Goal: Task Accomplishment & Management: Use online tool/utility

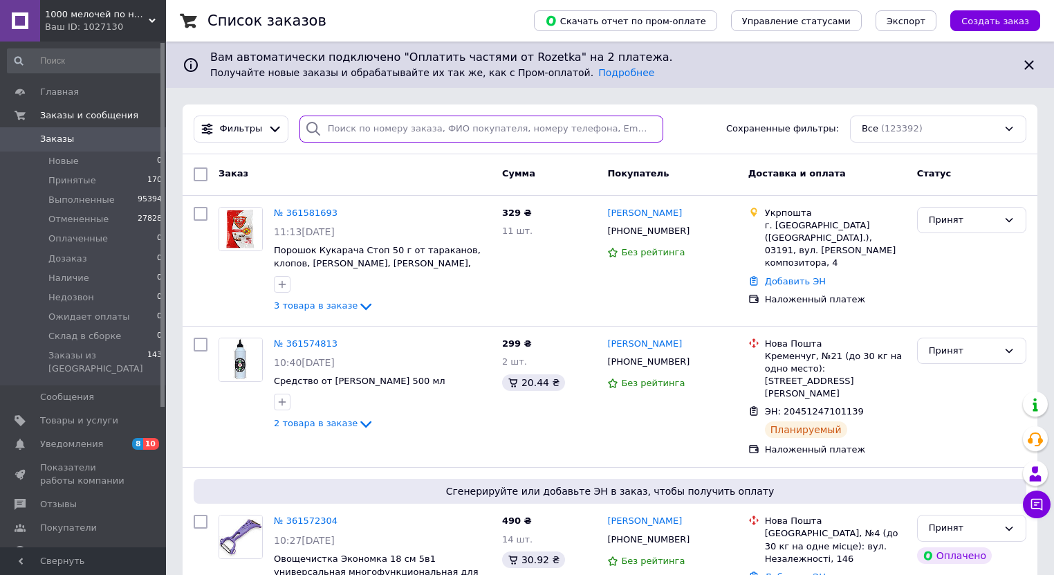
click at [326, 132] on input "search" at bounding box center [482, 129] width 364 height 27
paste input "361540517"
type input "361540517"
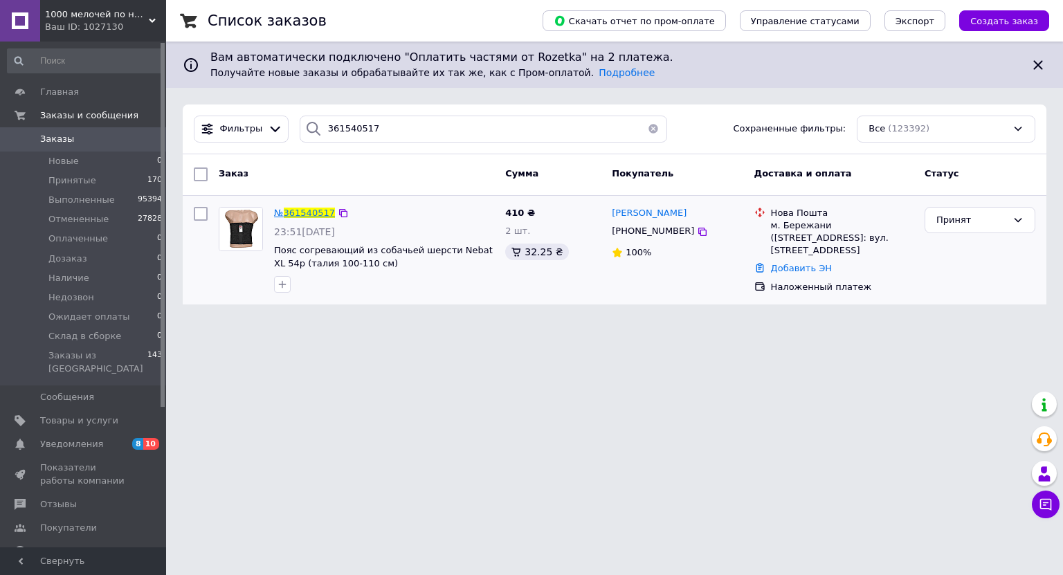
click at [313, 209] on span "361540517" at bounding box center [309, 213] width 51 height 10
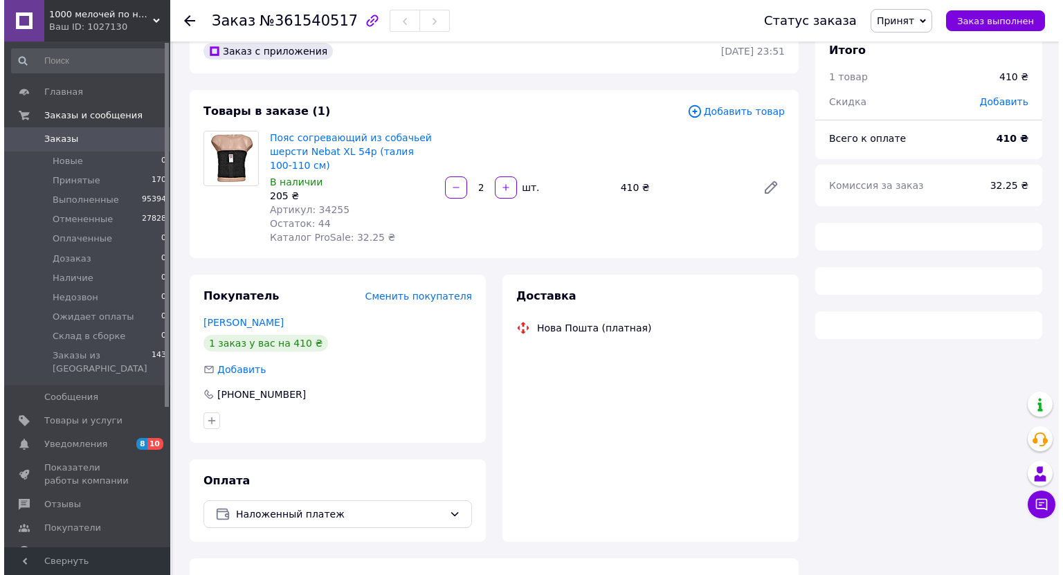
scroll to position [57, 0]
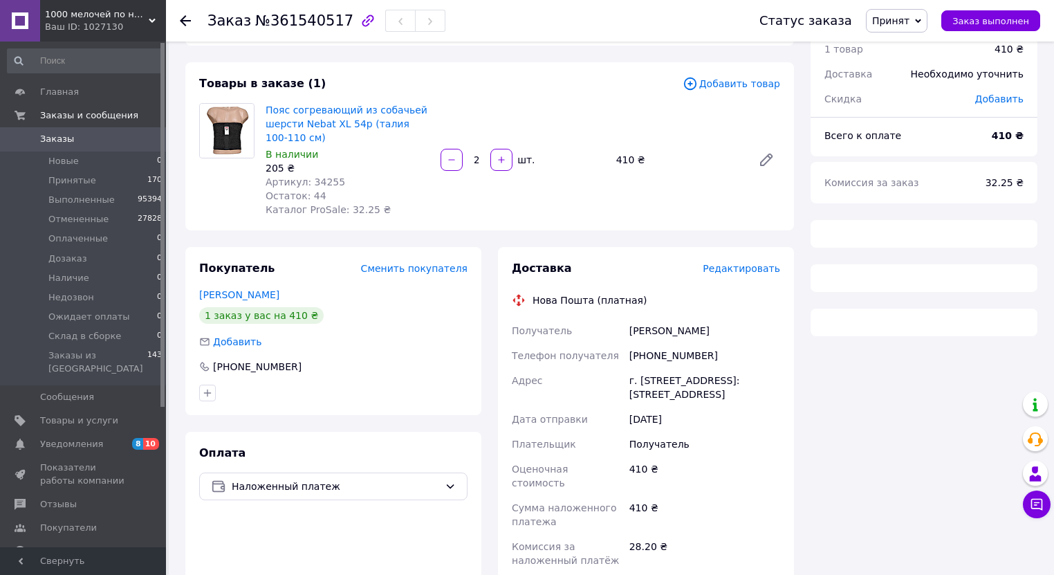
click at [755, 269] on span "Редактировать" at bounding box center [741, 268] width 77 height 11
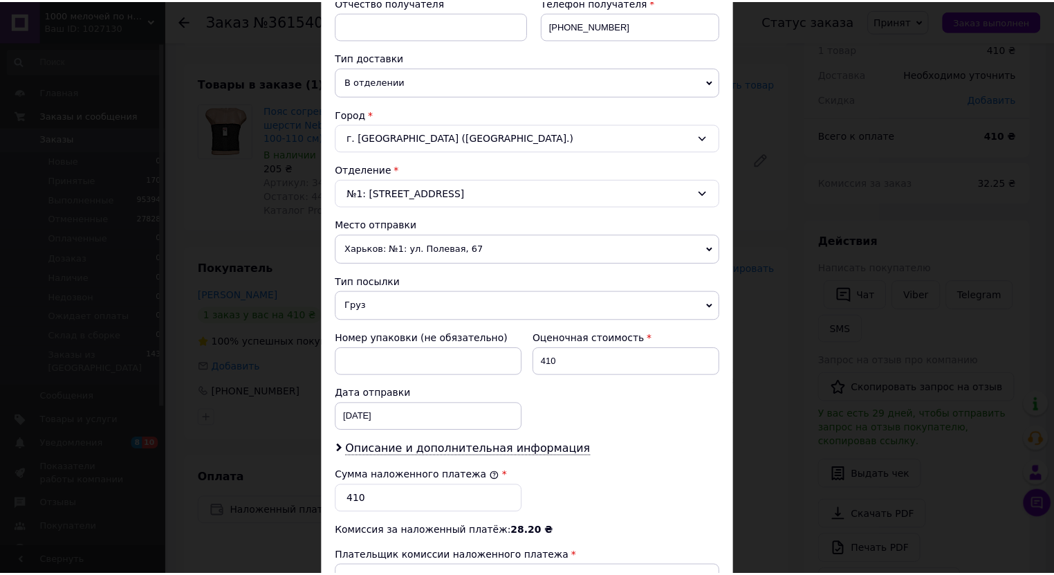
scroll to position [476, 0]
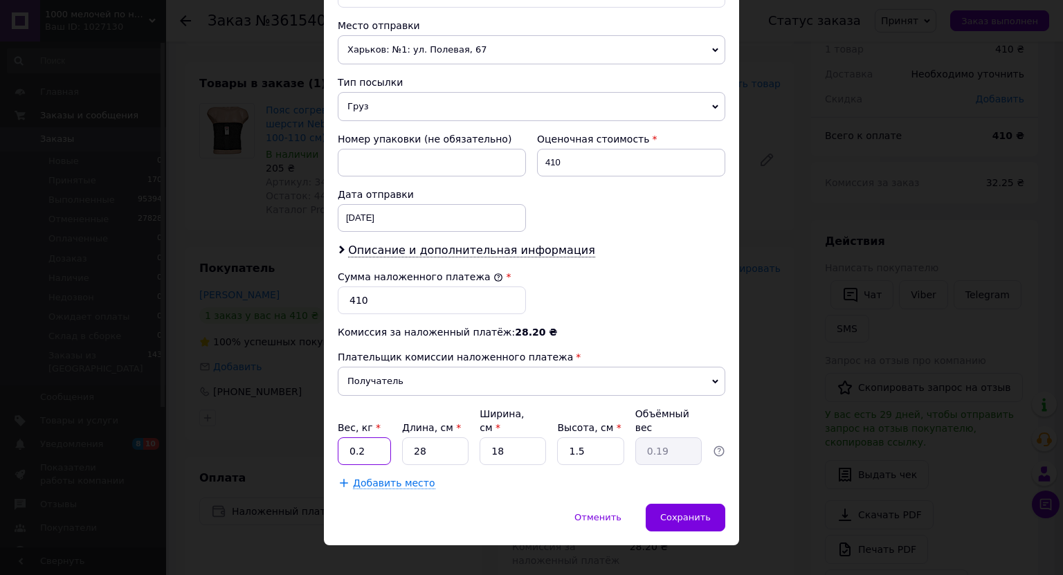
click at [367, 437] on input "0.2" at bounding box center [364, 451] width 53 height 28
type input "0.235"
type input "3"
type input "0.1"
type input "30"
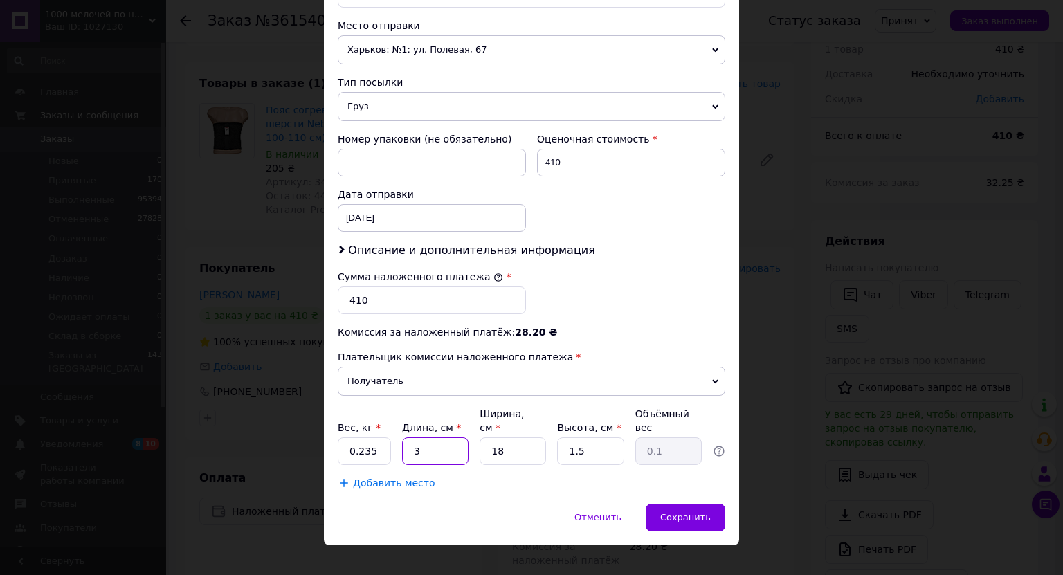
type input "0.2"
type input "30"
type input "2"
type input "0.1"
type input "23"
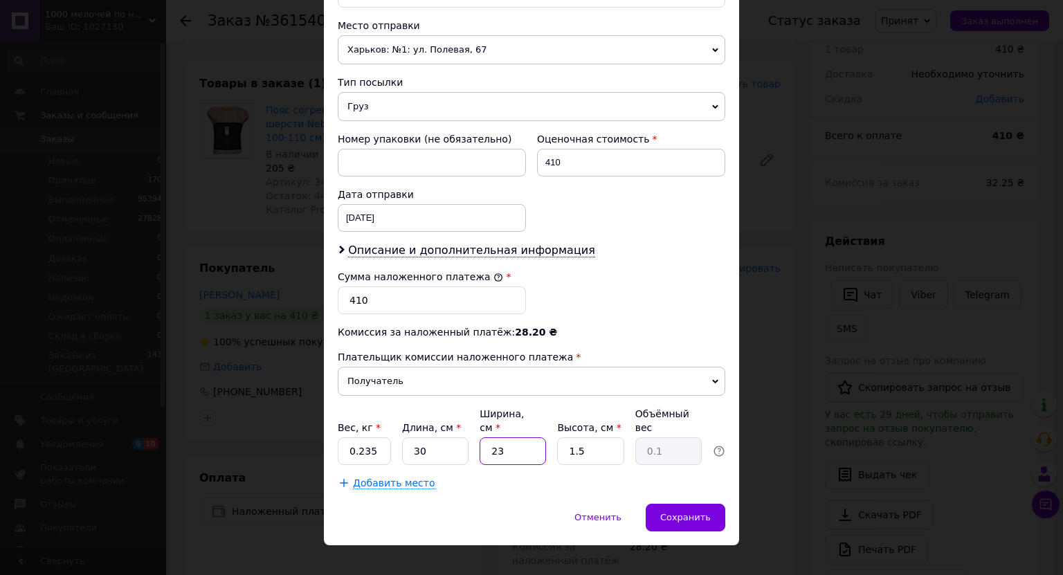
type input "0.26"
type input "23"
type input "2"
type input "0.35"
type input "2"
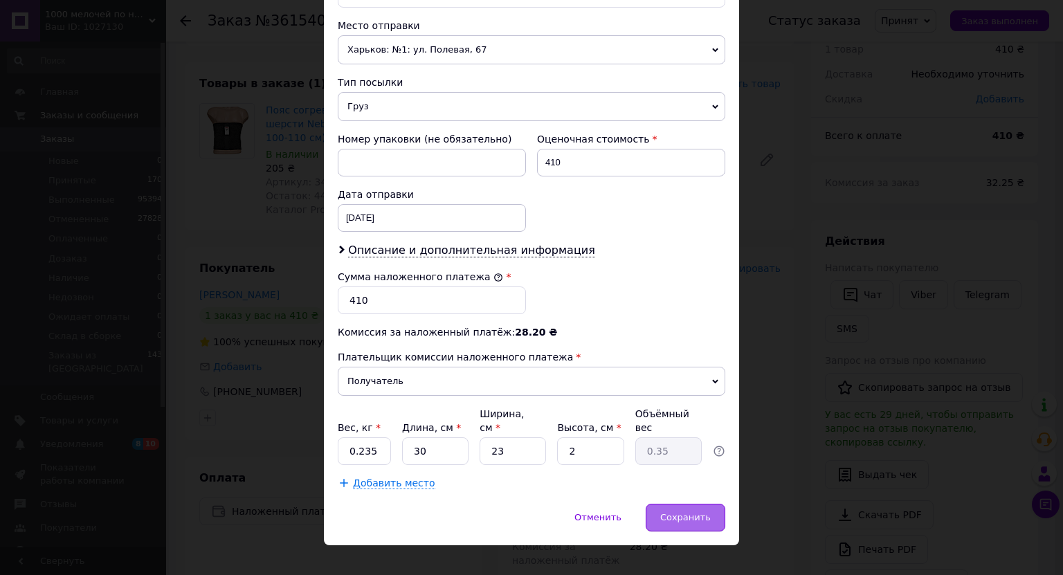
click at [692, 512] on span "Сохранить" at bounding box center [685, 517] width 50 height 10
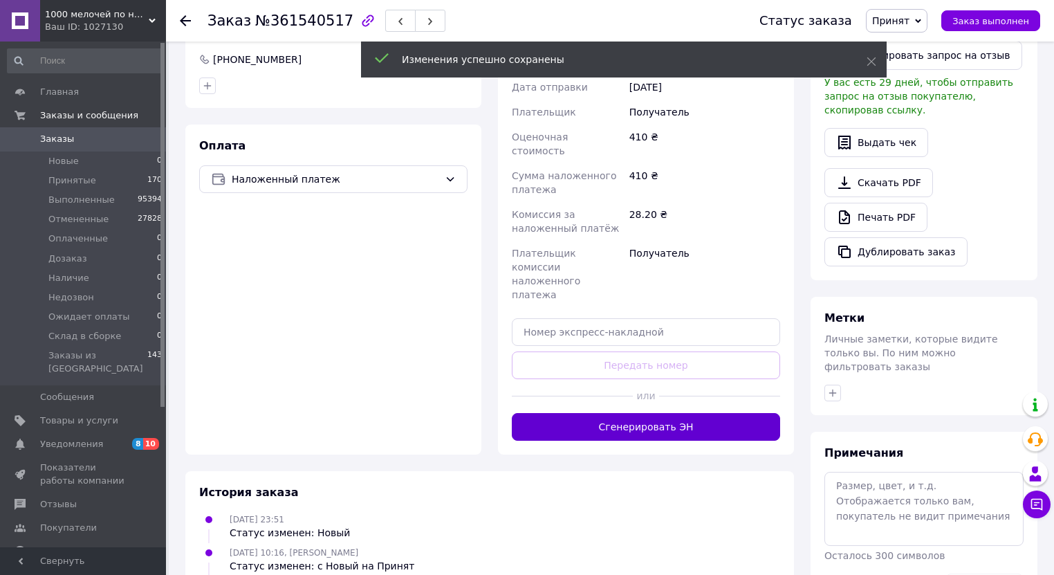
click at [616, 413] on button "Сгенерировать ЭН" at bounding box center [646, 427] width 268 height 28
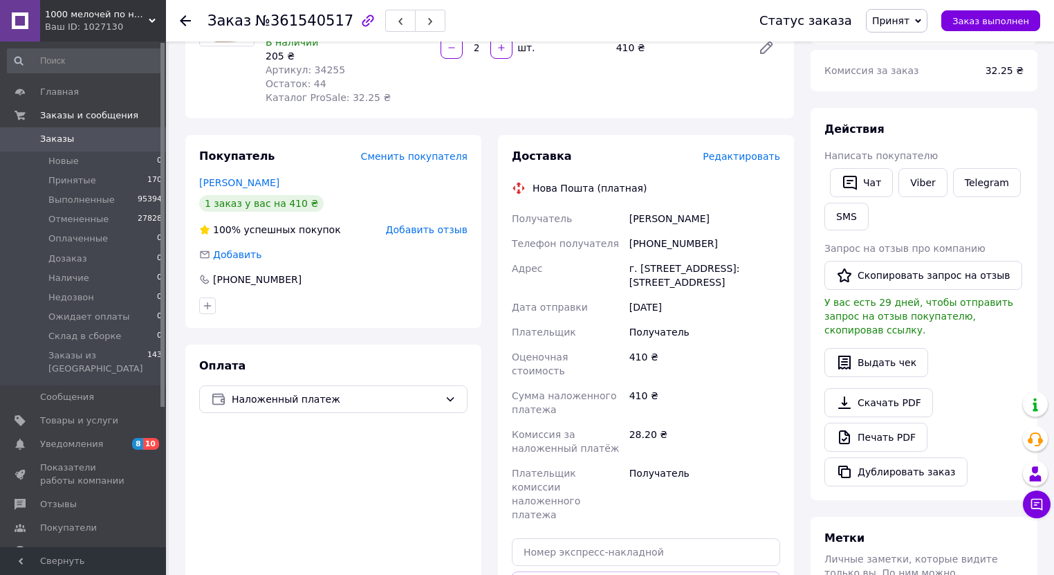
scroll to position [167, 0]
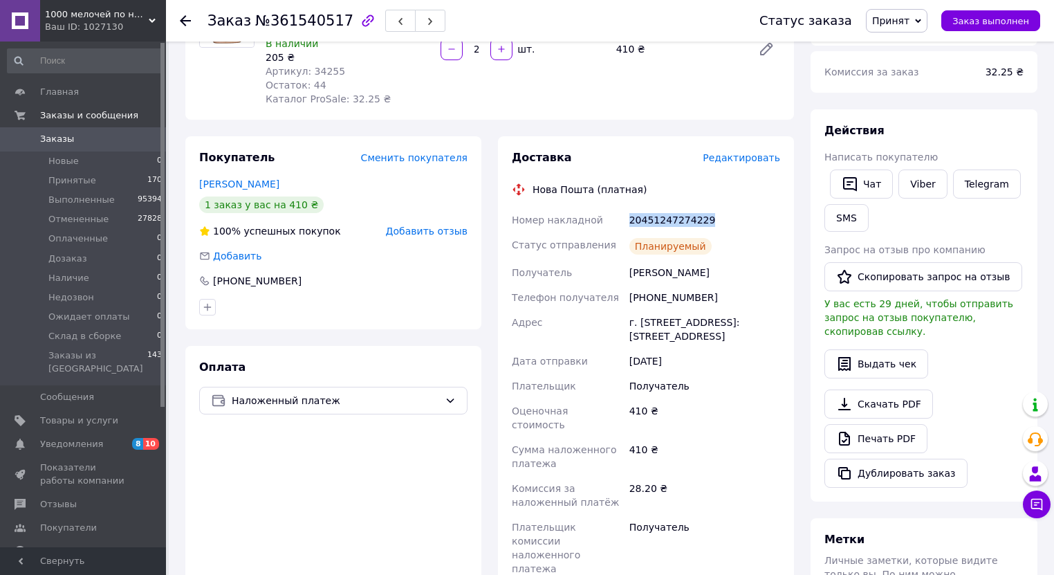
drag, startPoint x: 701, startPoint y: 221, endPoint x: 629, endPoint y: 224, distance: 72.7
click at [629, 224] on div "20451247274229" at bounding box center [705, 220] width 156 height 25
copy div "20451247274229"
click at [50, 139] on span "Заказы" at bounding box center [57, 139] width 34 height 12
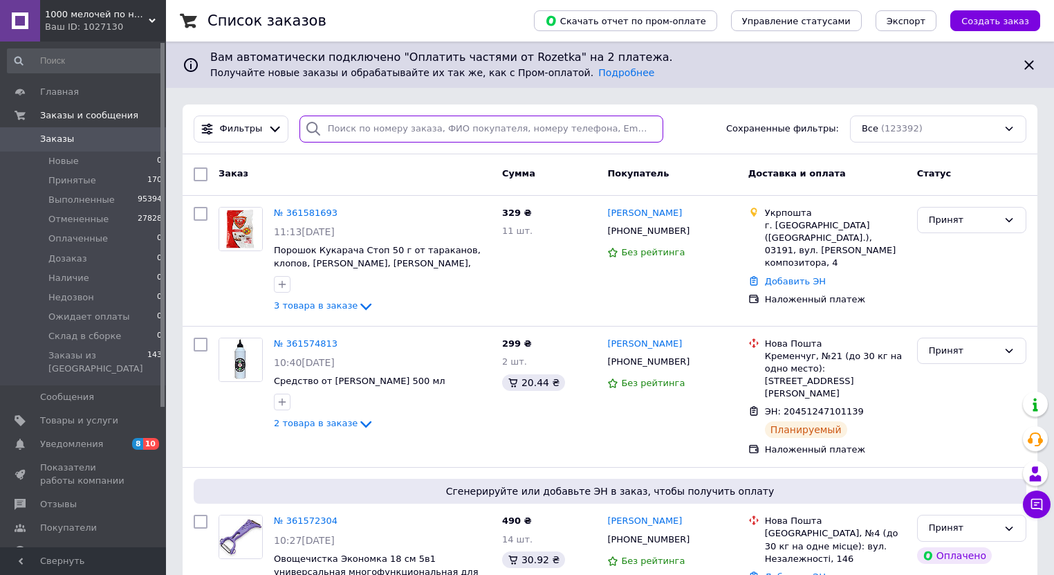
click at [374, 125] on input "search" at bounding box center [482, 129] width 364 height 27
paste input "361572304"
type input "361572304"
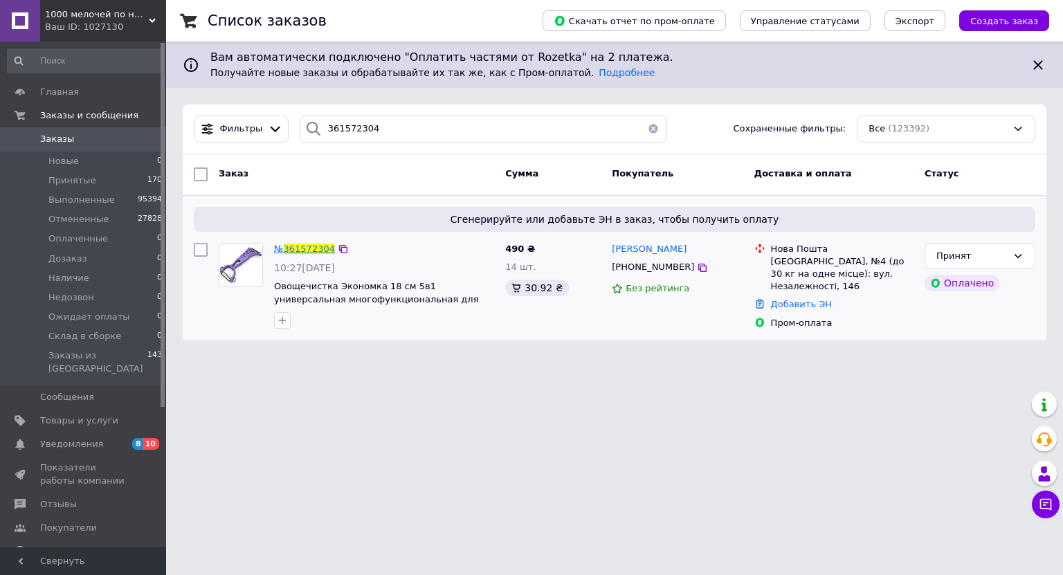
click at [310, 250] on span "361572304" at bounding box center [309, 249] width 51 height 10
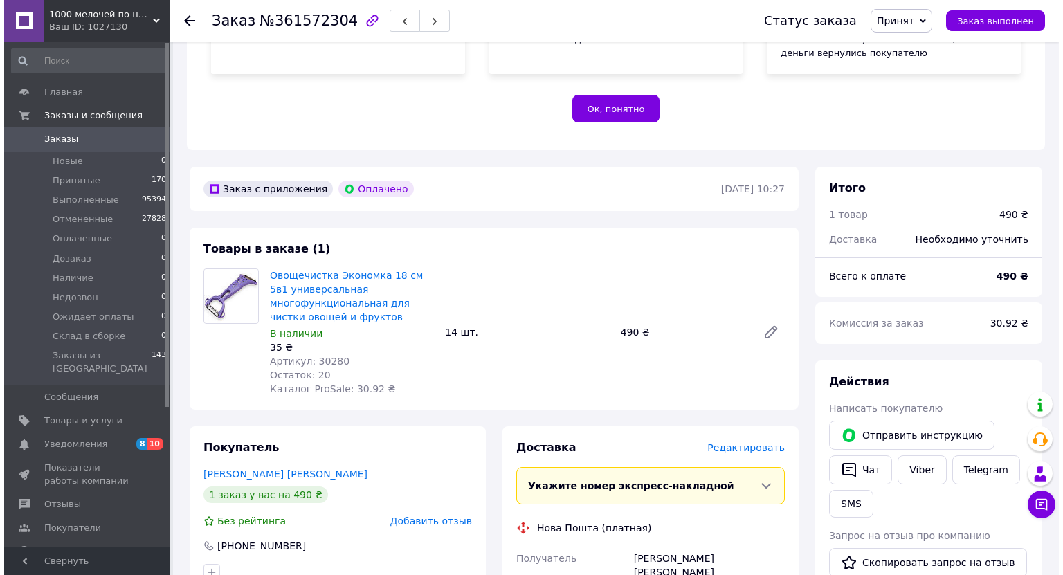
scroll to position [498, 0]
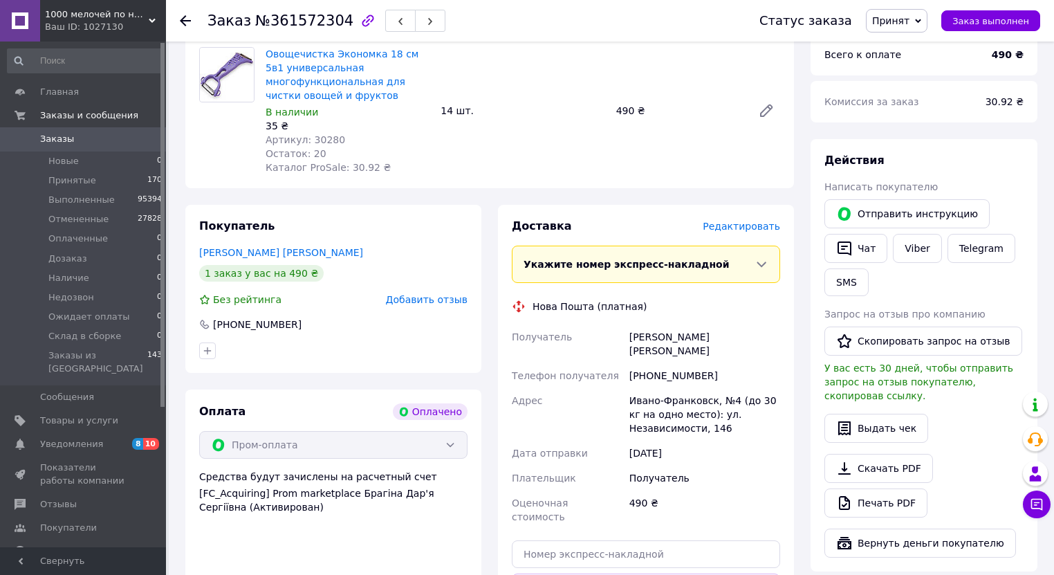
click at [753, 226] on span "Редактировать" at bounding box center [741, 226] width 77 height 11
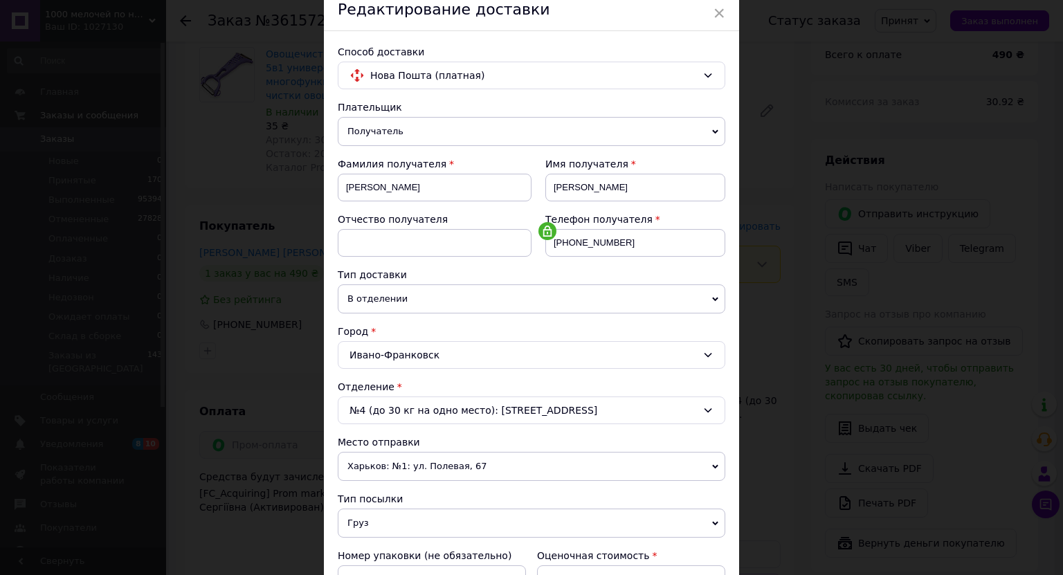
scroll to position [277, 0]
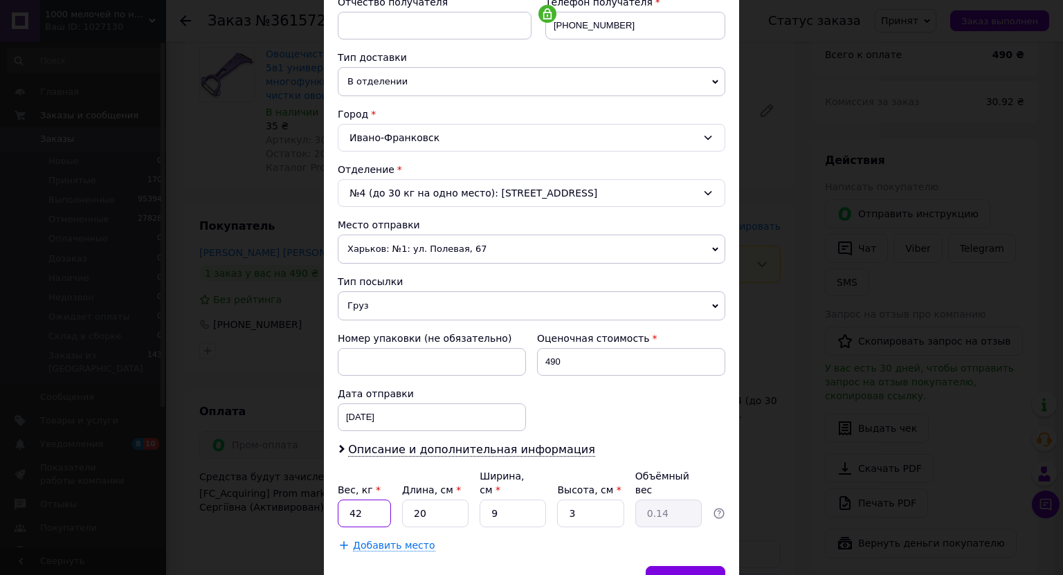
click at [384, 499] on input "42" at bounding box center [364, 513] width 53 height 28
type input "0.84"
type input "3"
type input "0.1"
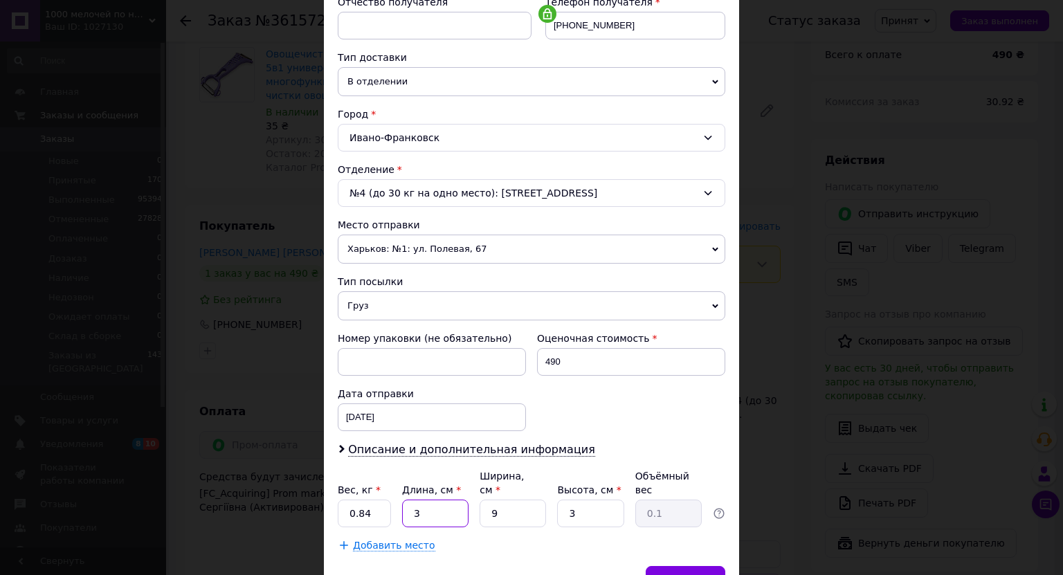
type input "34"
type input "0.23"
type input "34"
type input "2"
type input "0.1"
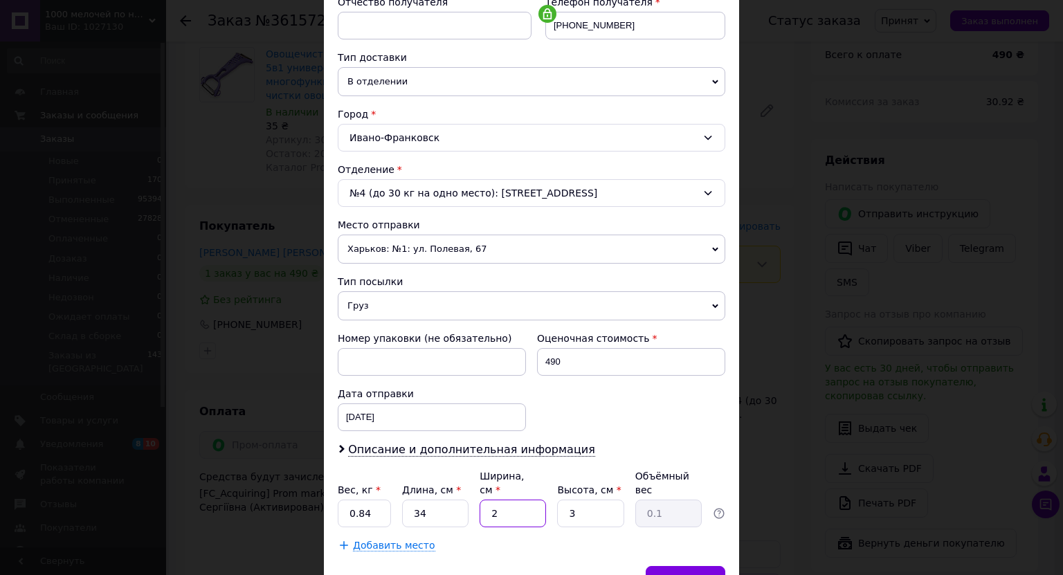
type input "24"
type input "0.61"
type input "24"
type input "1"
type input "0.2"
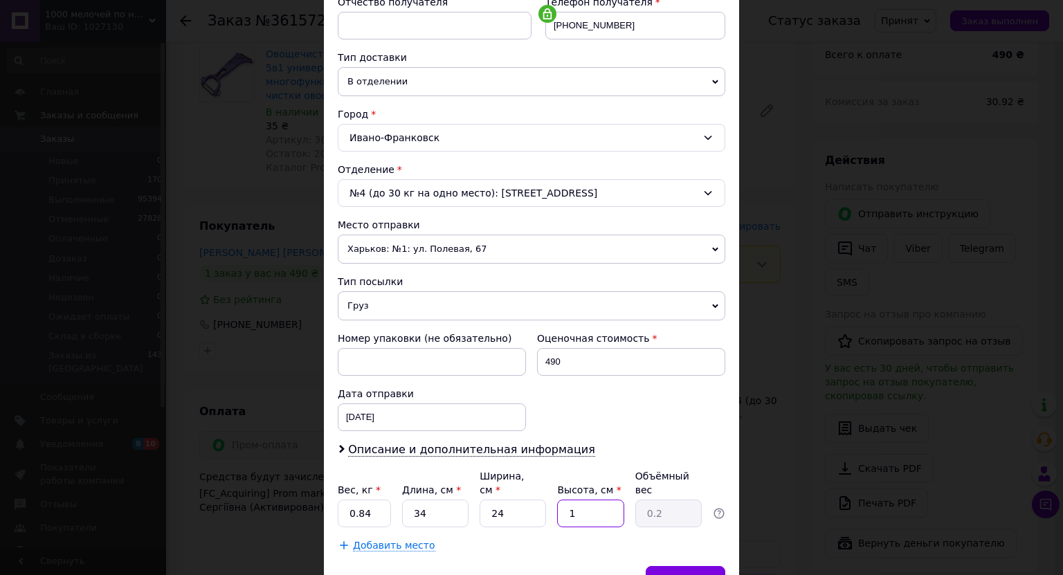
type input "10"
type input "2.04"
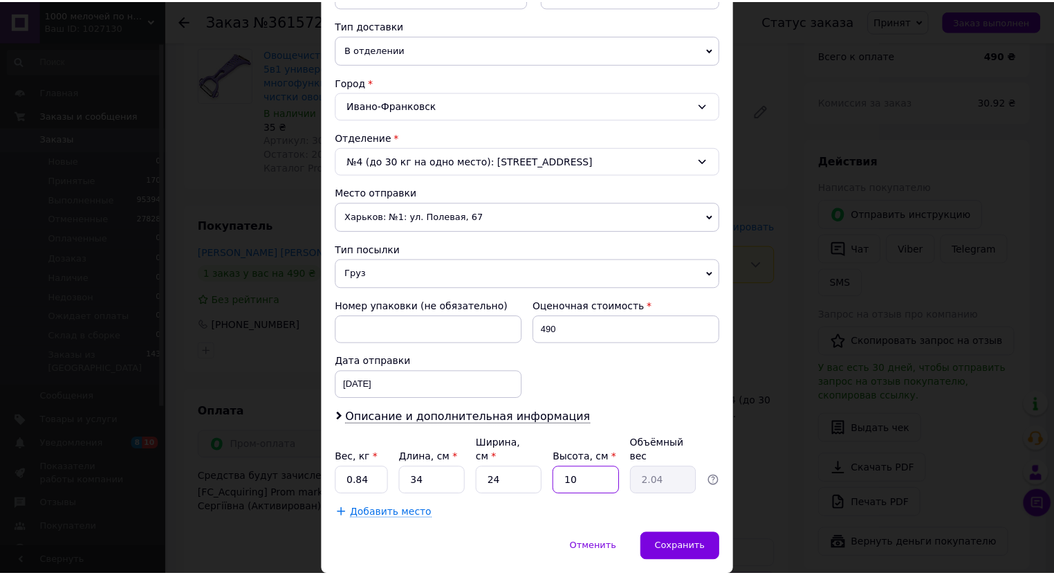
scroll to position [340, 0]
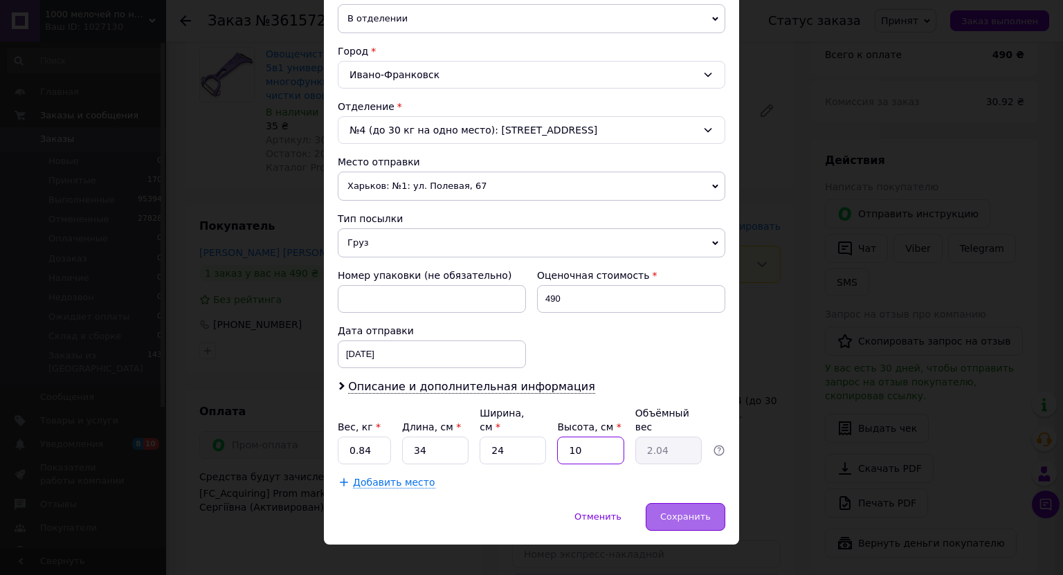
type input "10"
click at [683, 511] on span "Сохранить" at bounding box center [685, 516] width 50 height 10
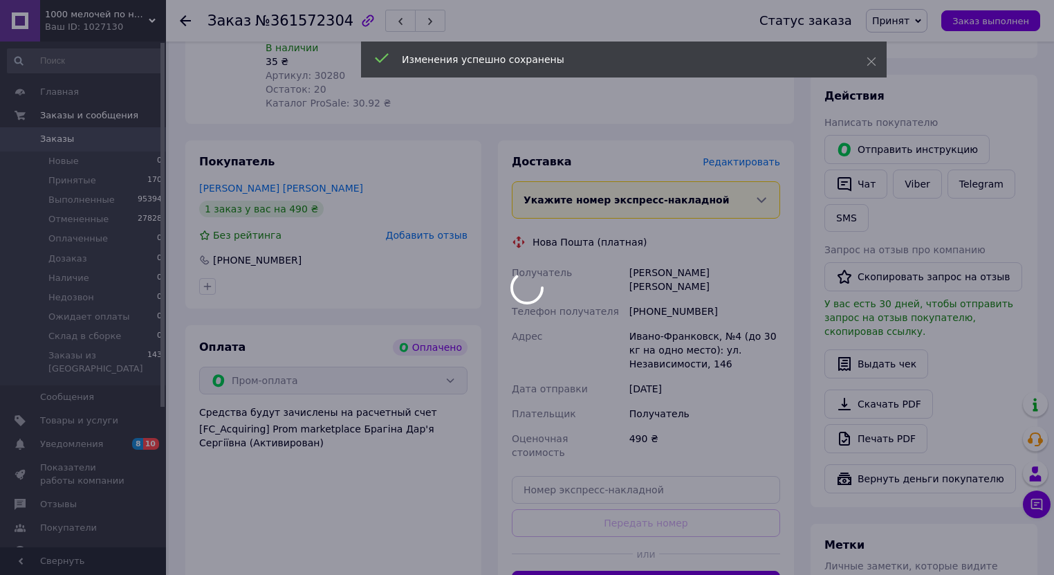
scroll to position [719, 0]
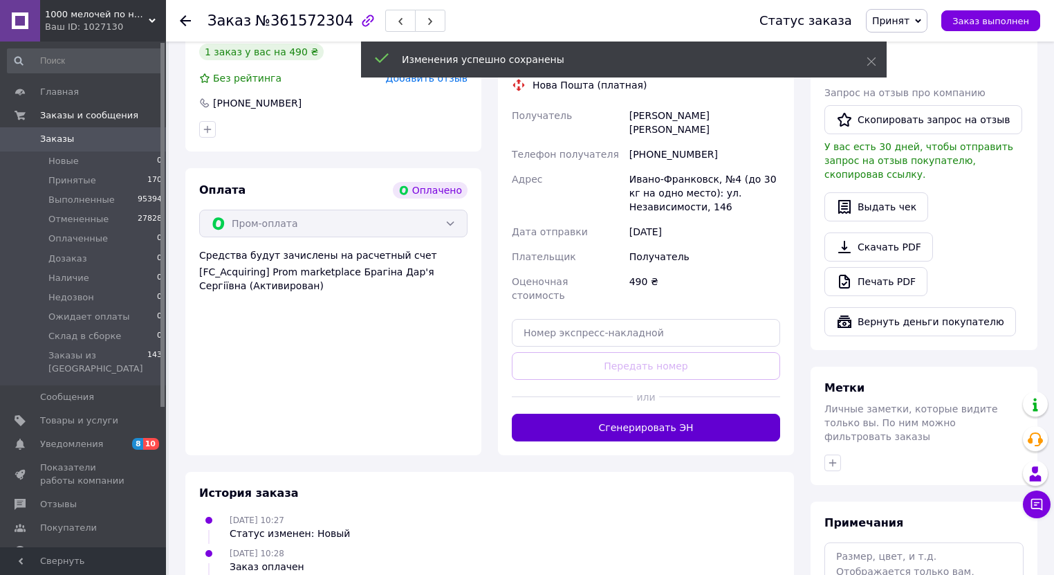
click at [645, 414] on button "Сгенерировать ЭН" at bounding box center [646, 428] width 268 height 28
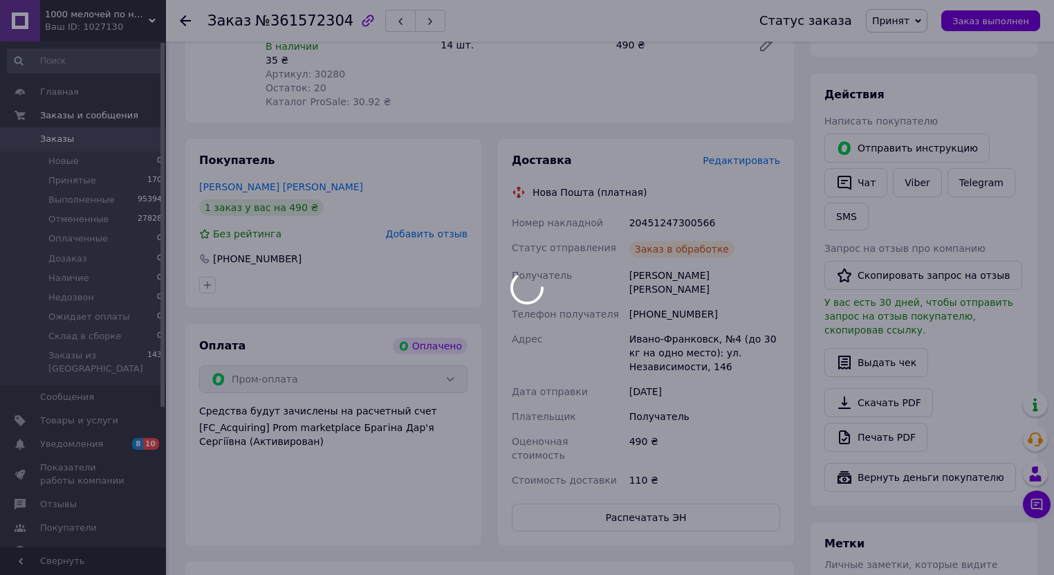
scroll to position [553, 0]
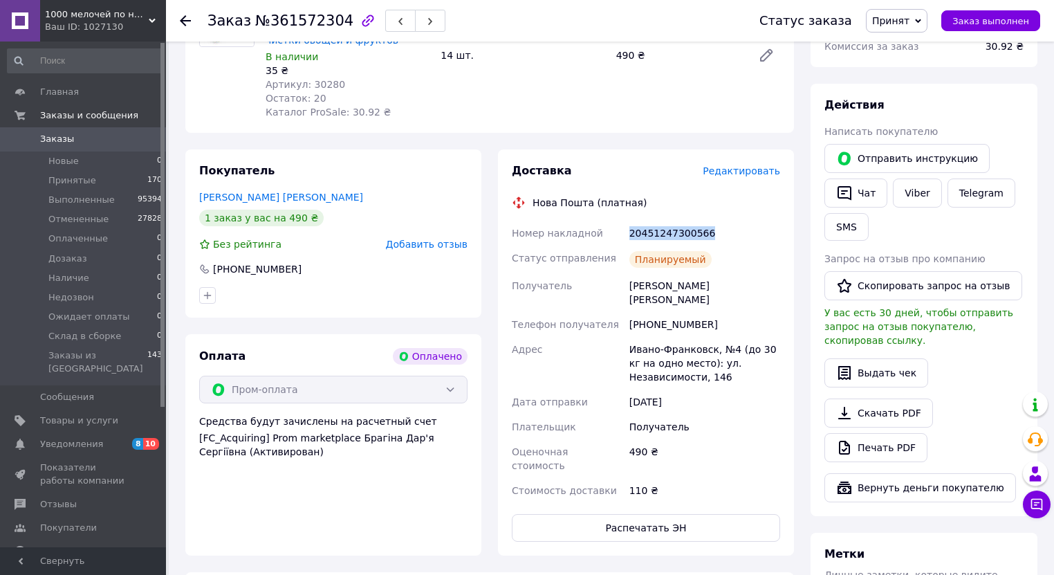
drag, startPoint x: 708, startPoint y: 236, endPoint x: 628, endPoint y: 242, distance: 80.5
click at [628, 242] on div "20451247300566" at bounding box center [705, 233] width 156 height 25
copy div "20451247300566"
click at [40, 138] on span "Заказы" at bounding box center [57, 139] width 34 height 12
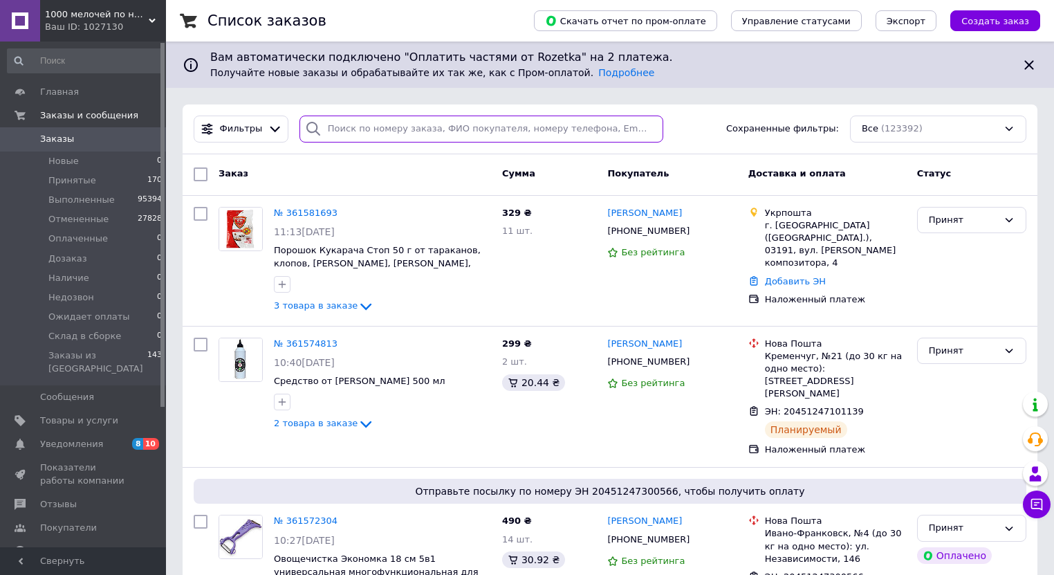
click at [374, 138] on input "search" at bounding box center [482, 129] width 364 height 27
paste input "361581693"
type input "361581693"
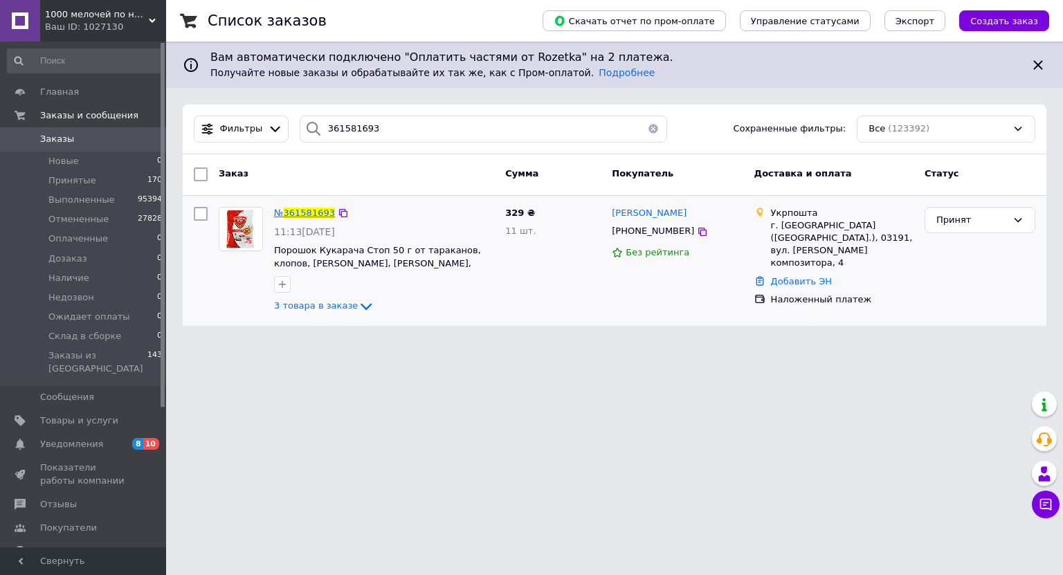
click at [294, 212] on span "361581693" at bounding box center [309, 213] width 51 height 10
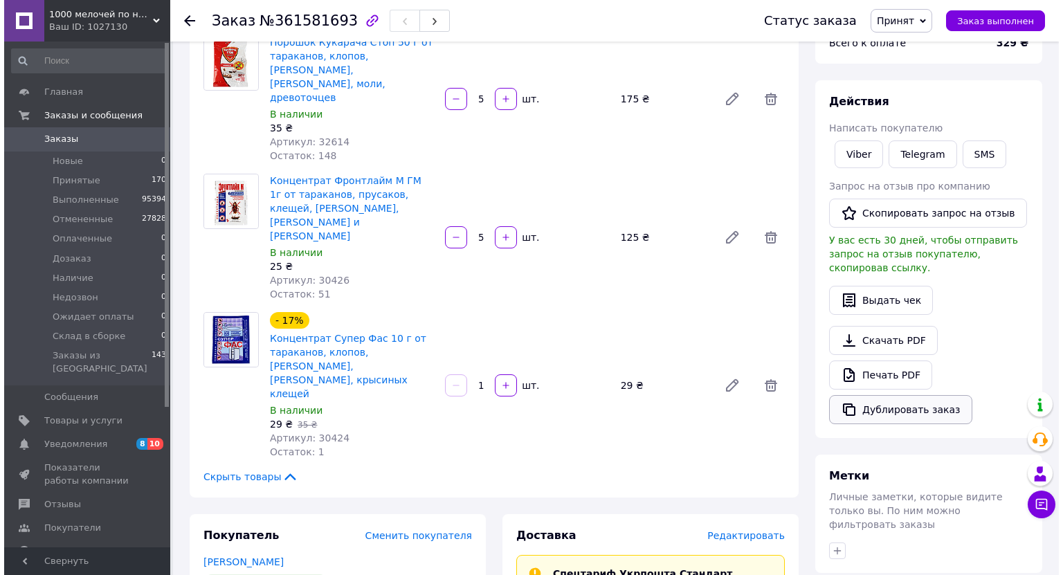
scroll to position [221, 0]
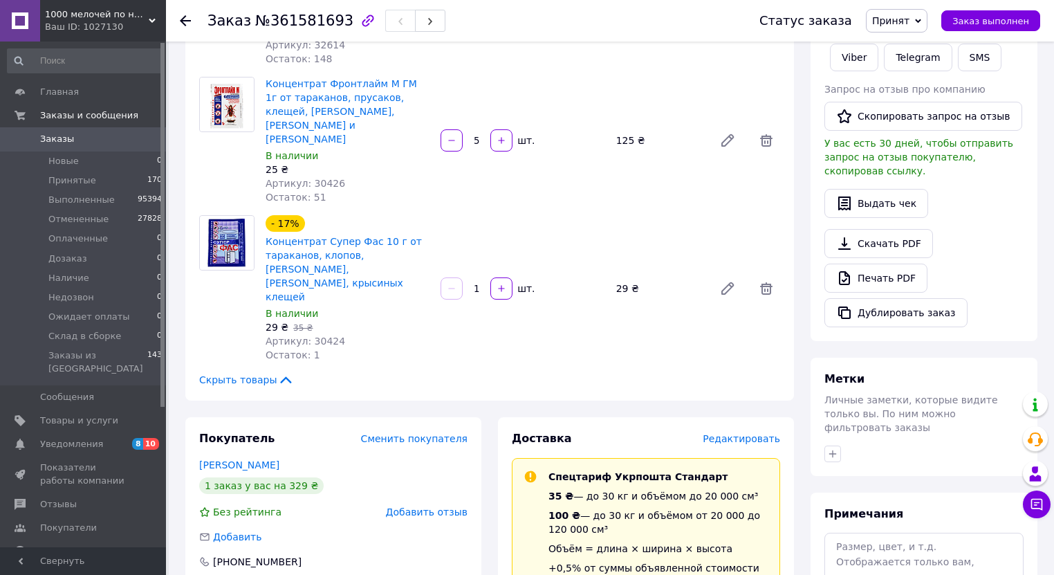
click at [752, 433] on span "Редактировать" at bounding box center [741, 438] width 77 height 11
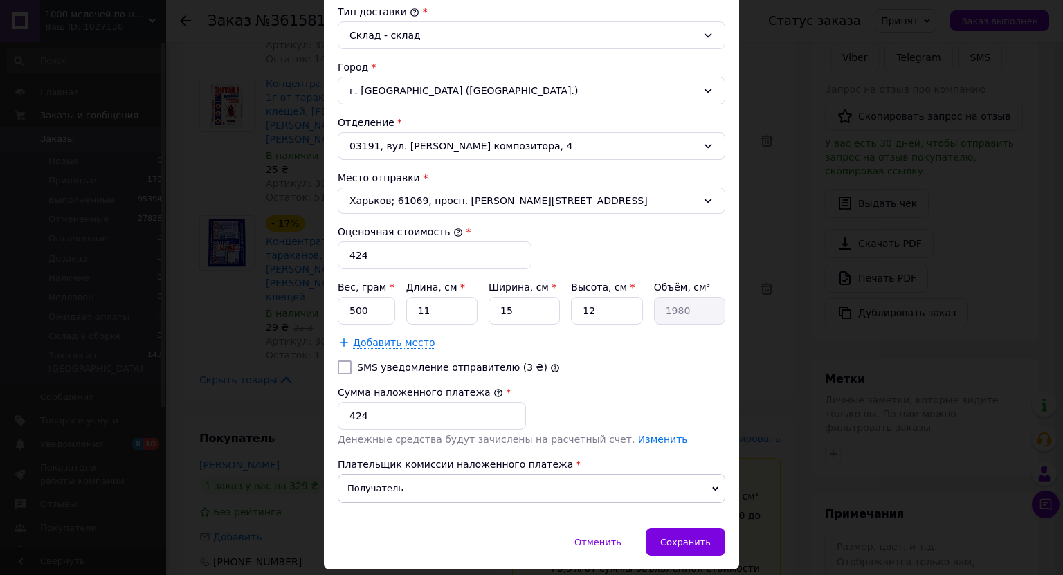
scroll to position [415, 0]
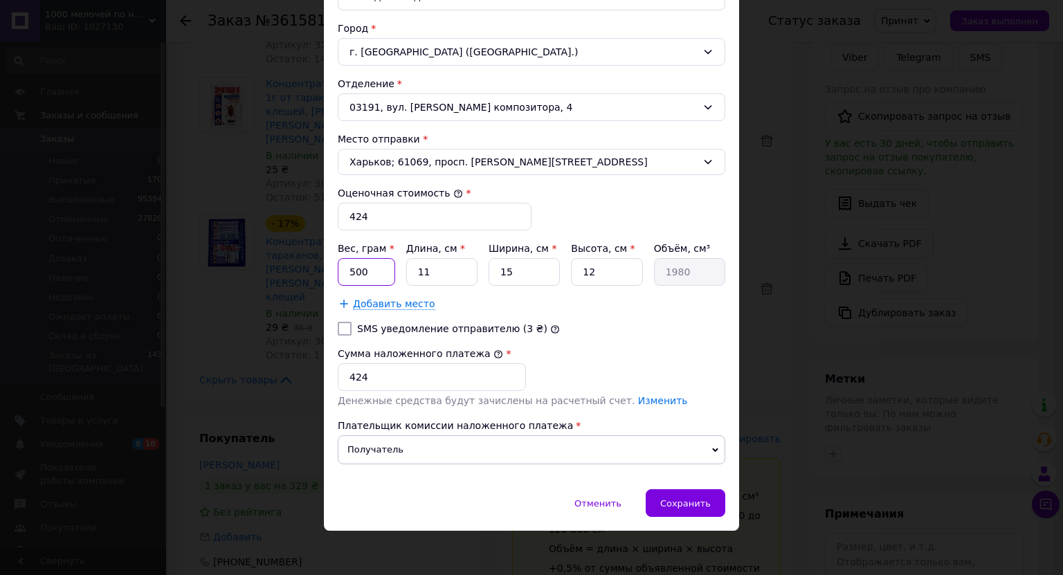
click at [331, 279] on div "Способ доставки Укрпошта (платная) Тариф * Стандарт Плательщик * Получатель Фам…" at bounding box center [531, 83] width 415 height 814
type input "445"
type input "2"
type input "360"
type input "24"
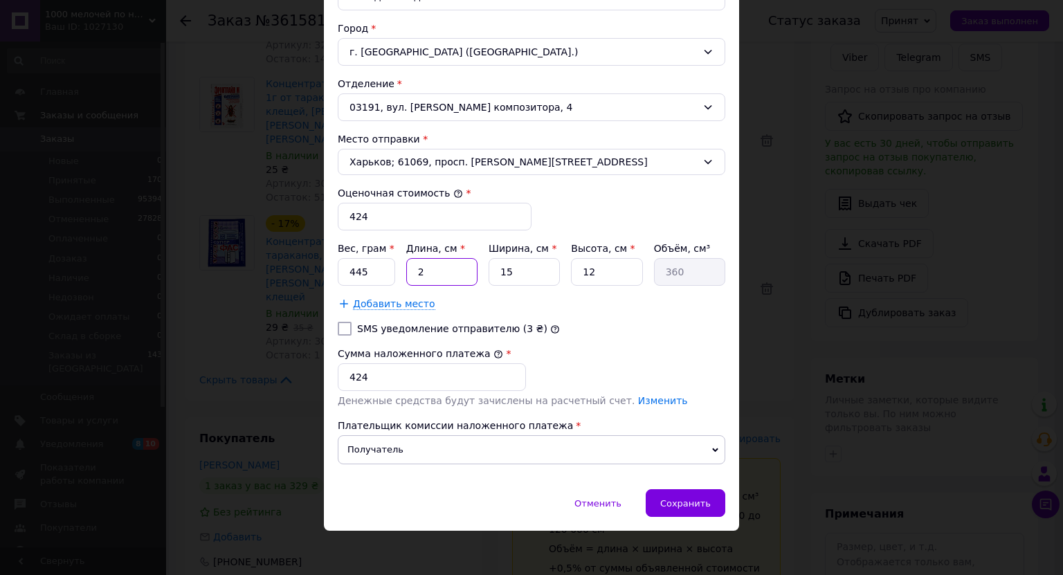
type input "4320"
type input "24"
type input "1"
type input "288"
type input "17"
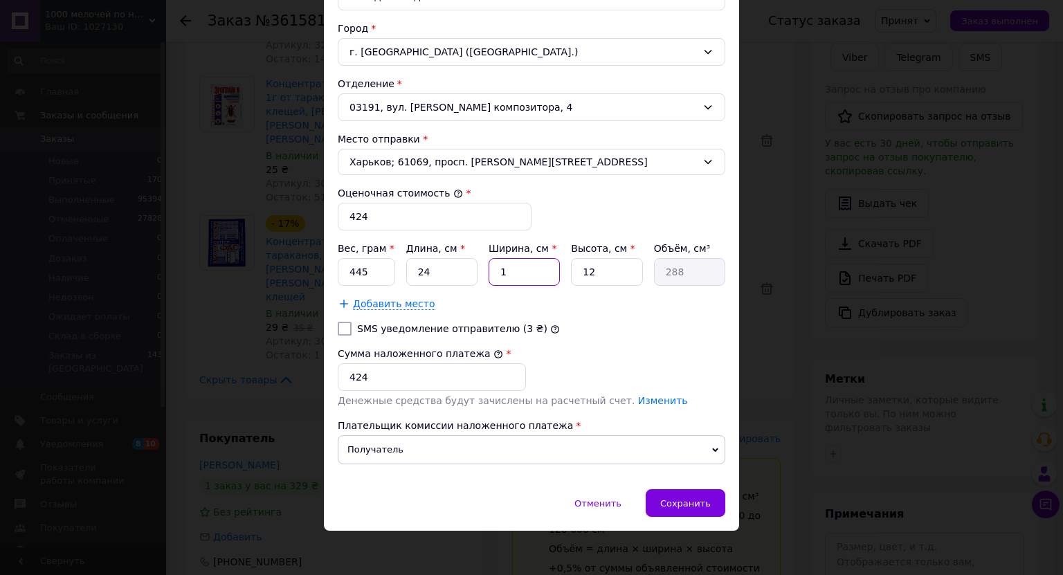
type input "4896"
type input "175"
type input "50400"
click at [510, 272] on input "175" at bounding box center [523, 272] width 71 height 28
click at [511, 268] on input "175" at bounding box center [523, 272] width 71 height 28
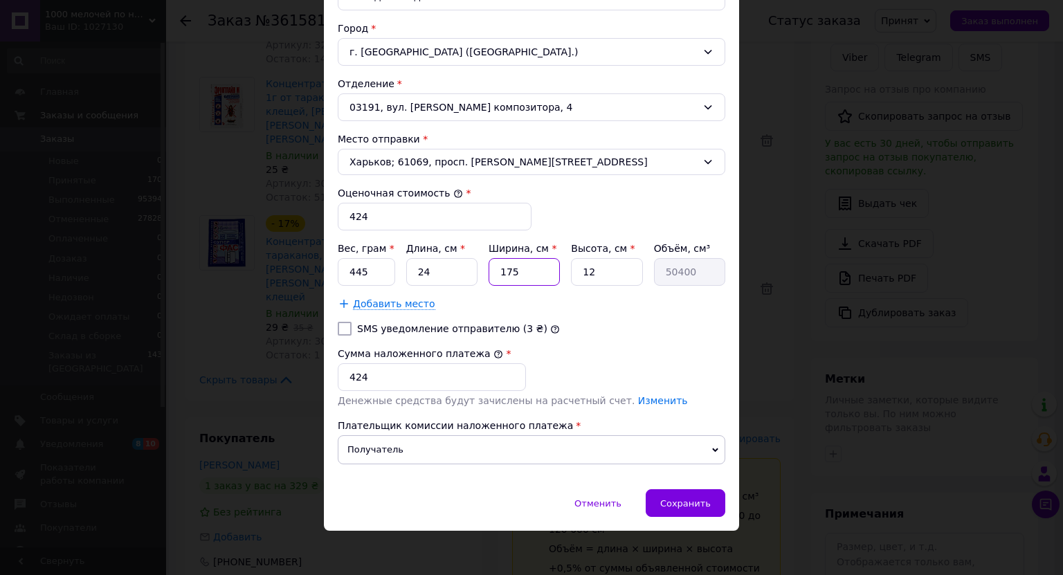
type input "17"
type input "4896"
type input "17"
type input "5"
type input "2040"
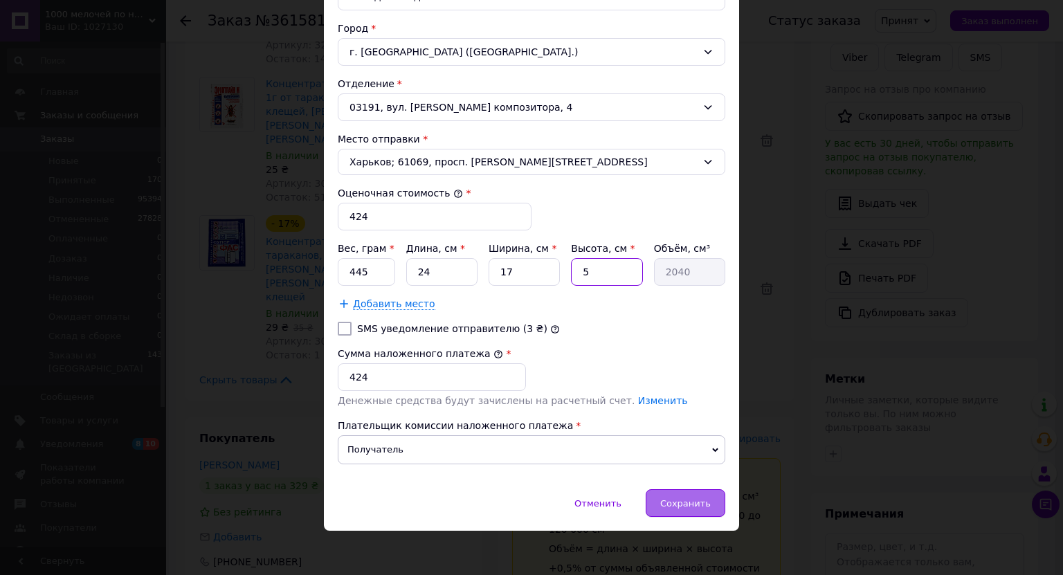
type input "5"
click at [695, 499] on span "Сохранить" at bounding box center [685, 503] width 50 height 10
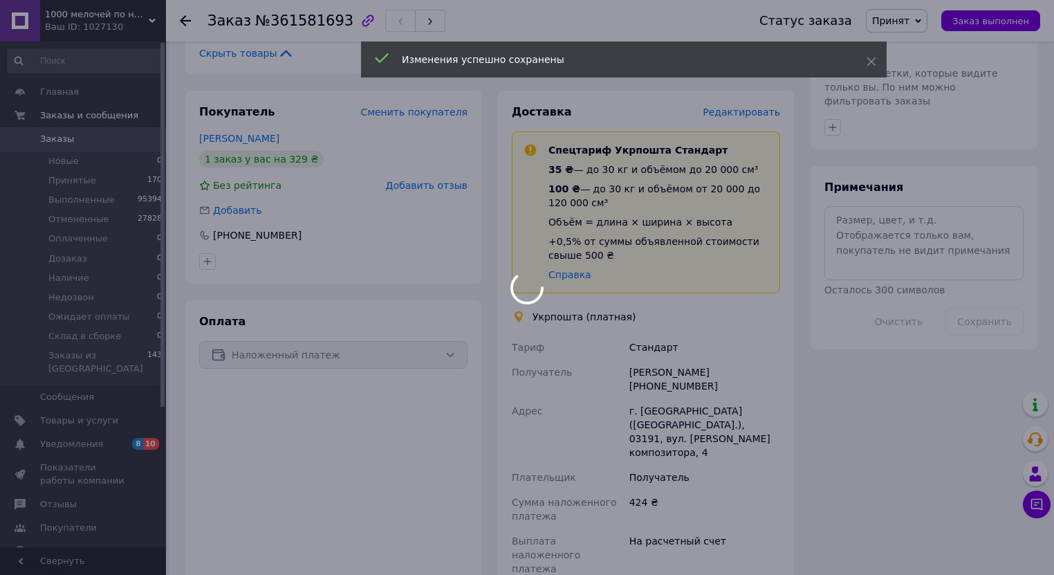
scroll to position [664, 0]
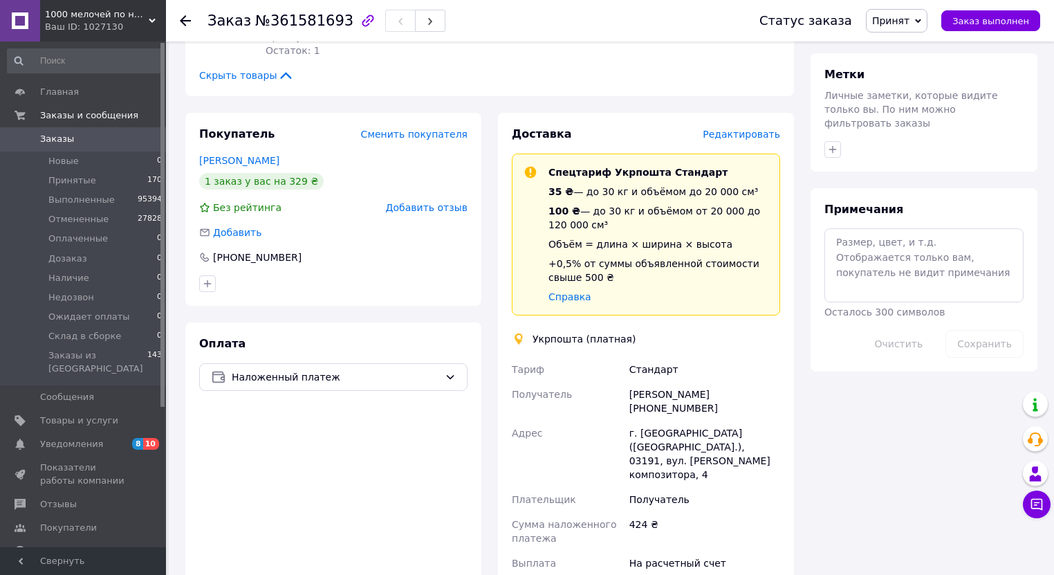
scroll to position [553, 0]
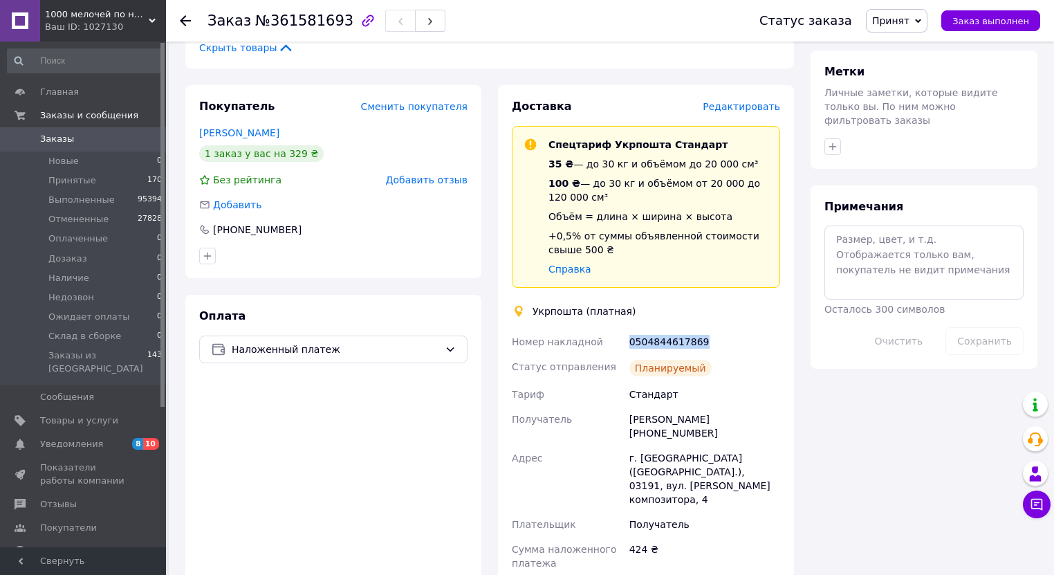
drag, startPoint x: 708, startPoint y: 260, endPoint x: 625, endPoint y: 260, distance: 83.0
click at [625, 329] on div "Номер накладной 0504844617869 Статус отправления Планируемый [PERSON_NAME] Полу…" at bounding box center [646, 543] width 274 height 429
copy div "Номер накладной 0504844617869"
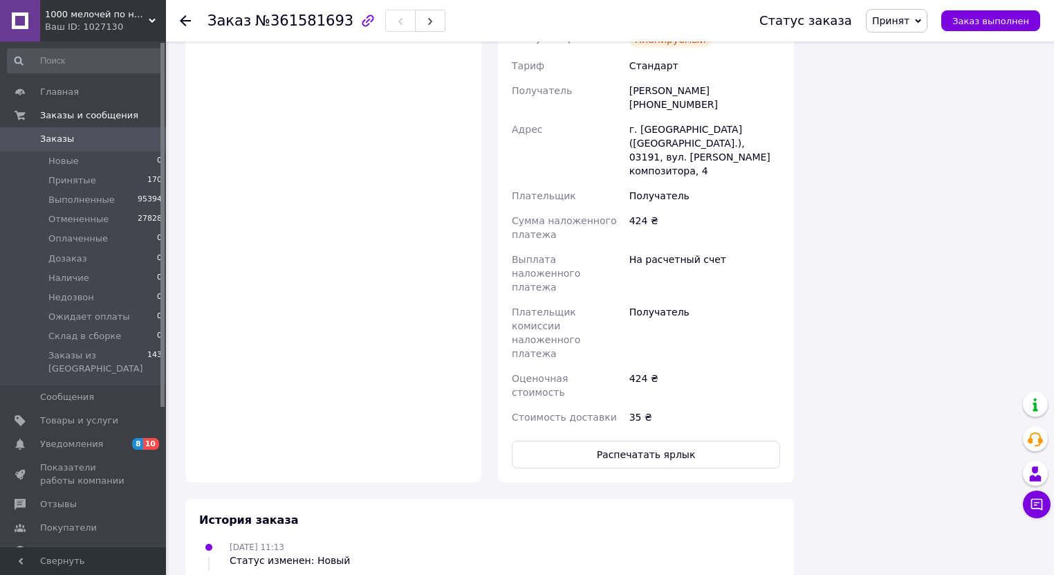
scroll to position [928, 0]
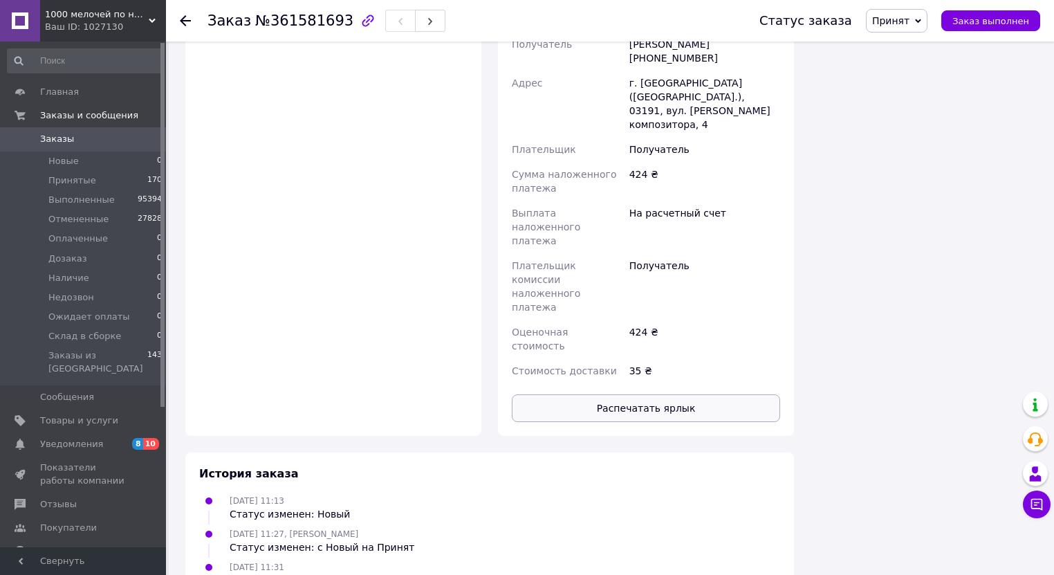
click at [636, 394] on button "Распечатать ярлык" at bounding box center [646, 408] width 268 height 28
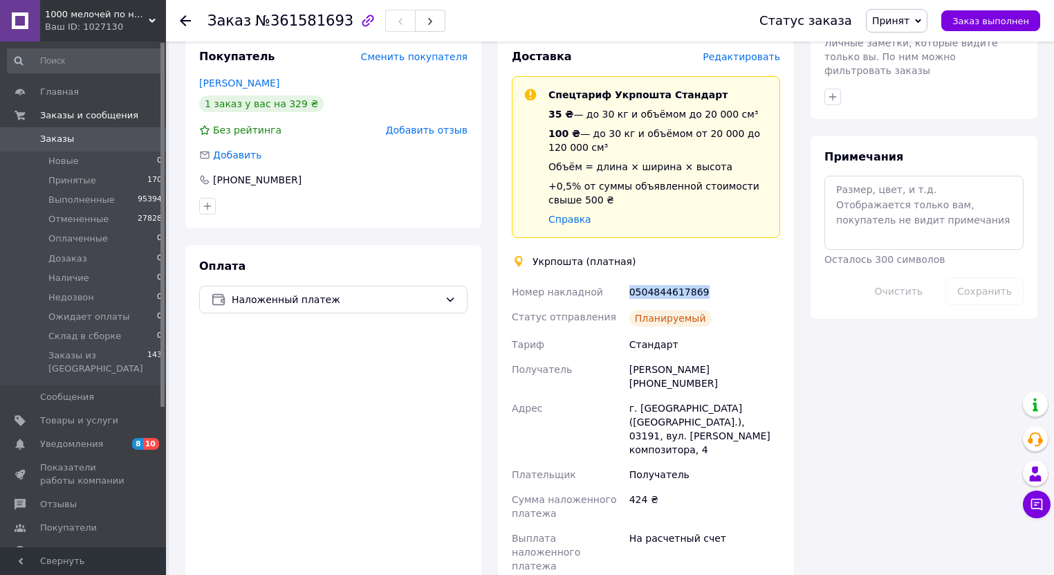
scroll to position [486, 0]
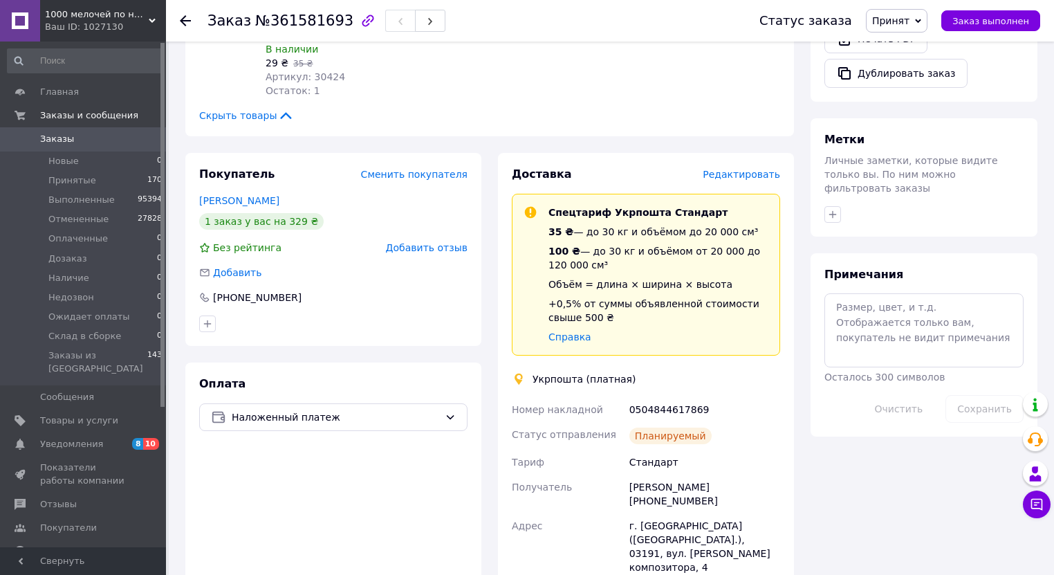
click at [183, 21] on icon at bounding box center [185, 20] width 11 height 11
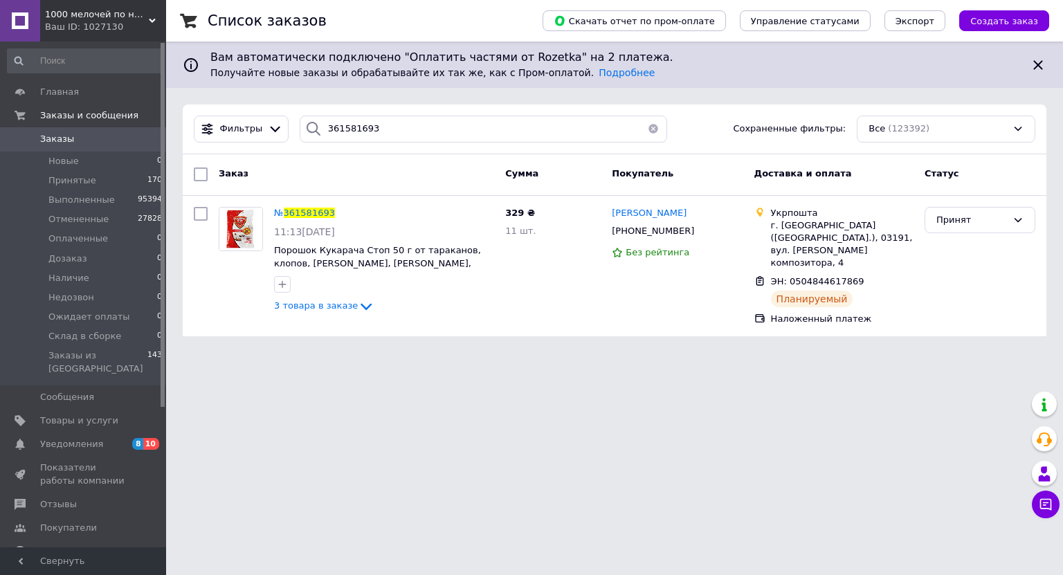
click at [647, 127] on button "button" at bounding box center [653, 129] width 28 height 27
